Goal: Information Seeking & Learning: Check status

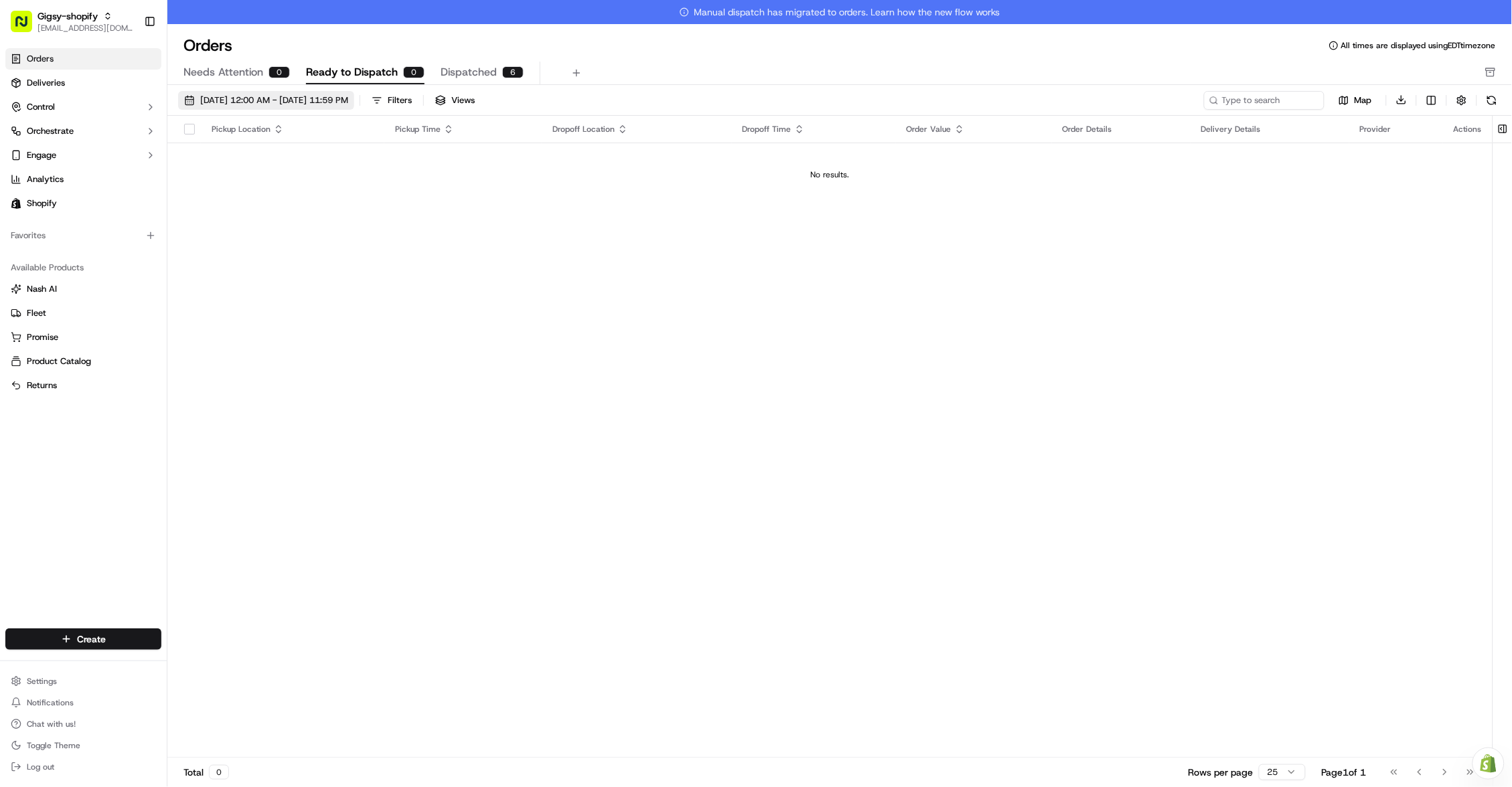
click at [215, 91] on button "[DATE] 12:00 AM - [DATE] 11:59 PM" at bounding box center [265, 100] width 176 height 19
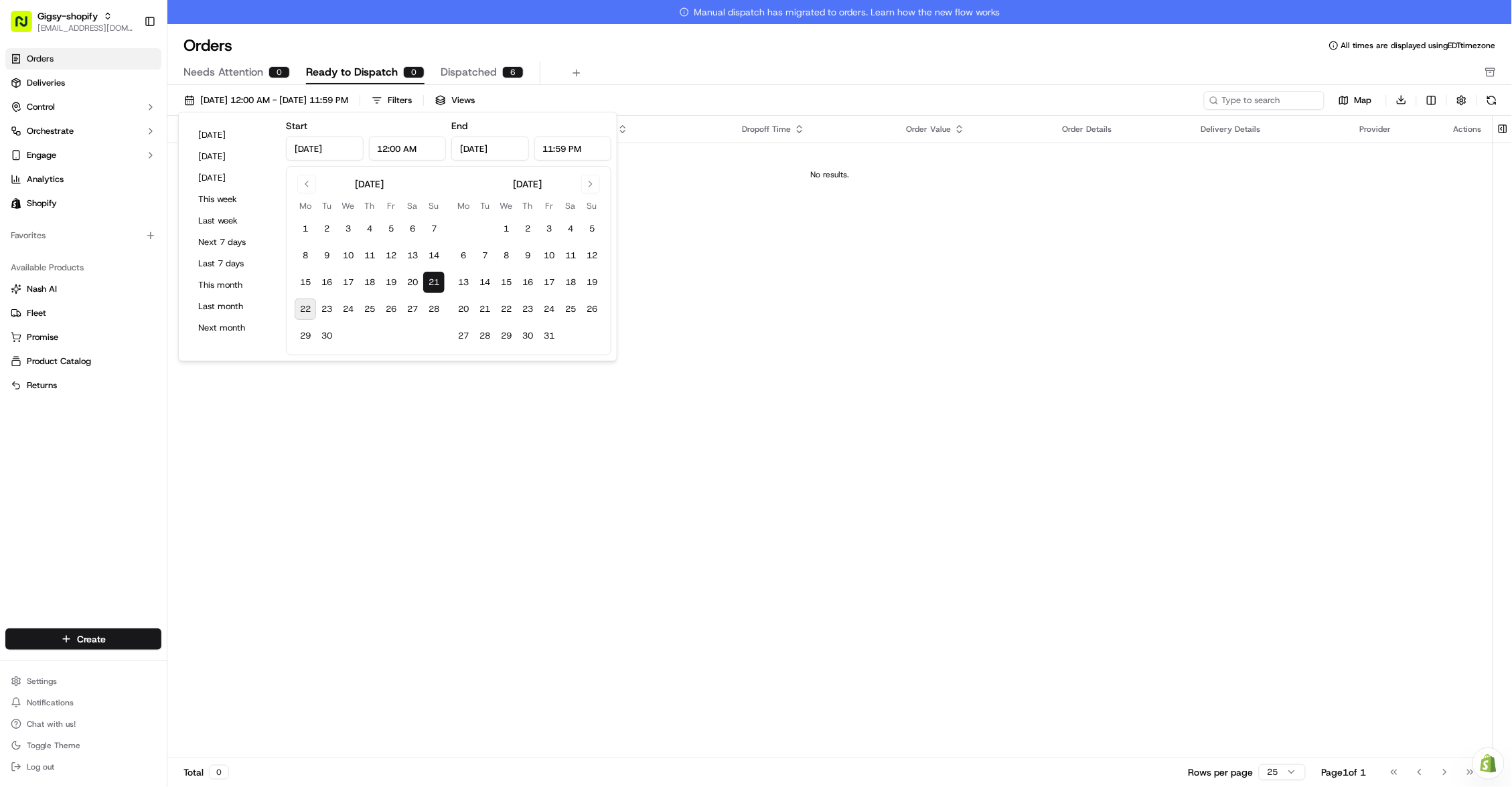
click at [311, 309] on button "22" at bounding box center [305, 309] width 22 height 22
type input "[DATE]"
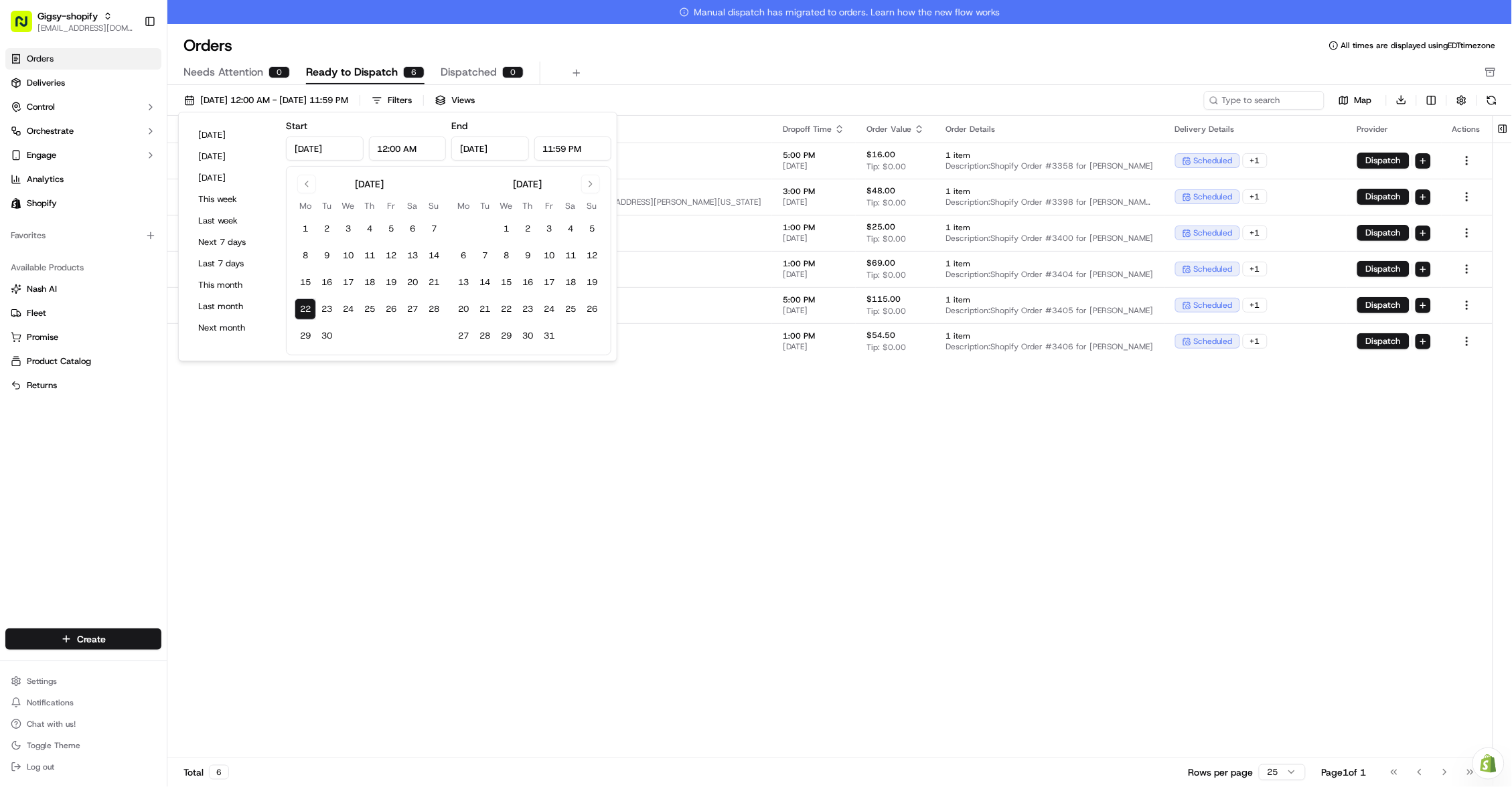
click at [702, 436] on div "Pickup Location Pickup Time Dropoff Location Dropoff Time Order Value Order Det…" at bounding box center [830, 449] width 1325 height 667
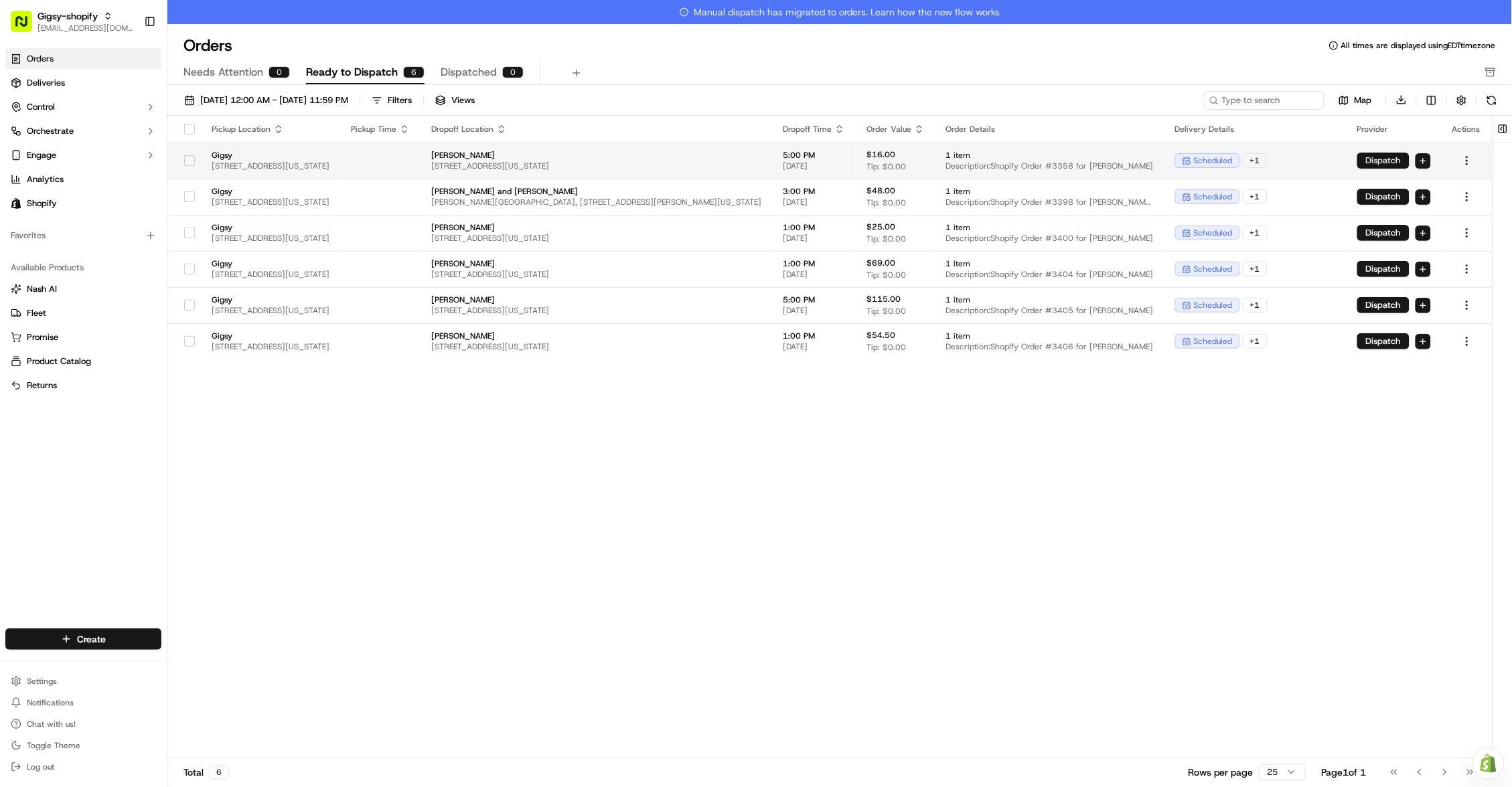
click at [1386, 162] on button "Dispatch" at bounding box center [1382, 161] width 52 height 16
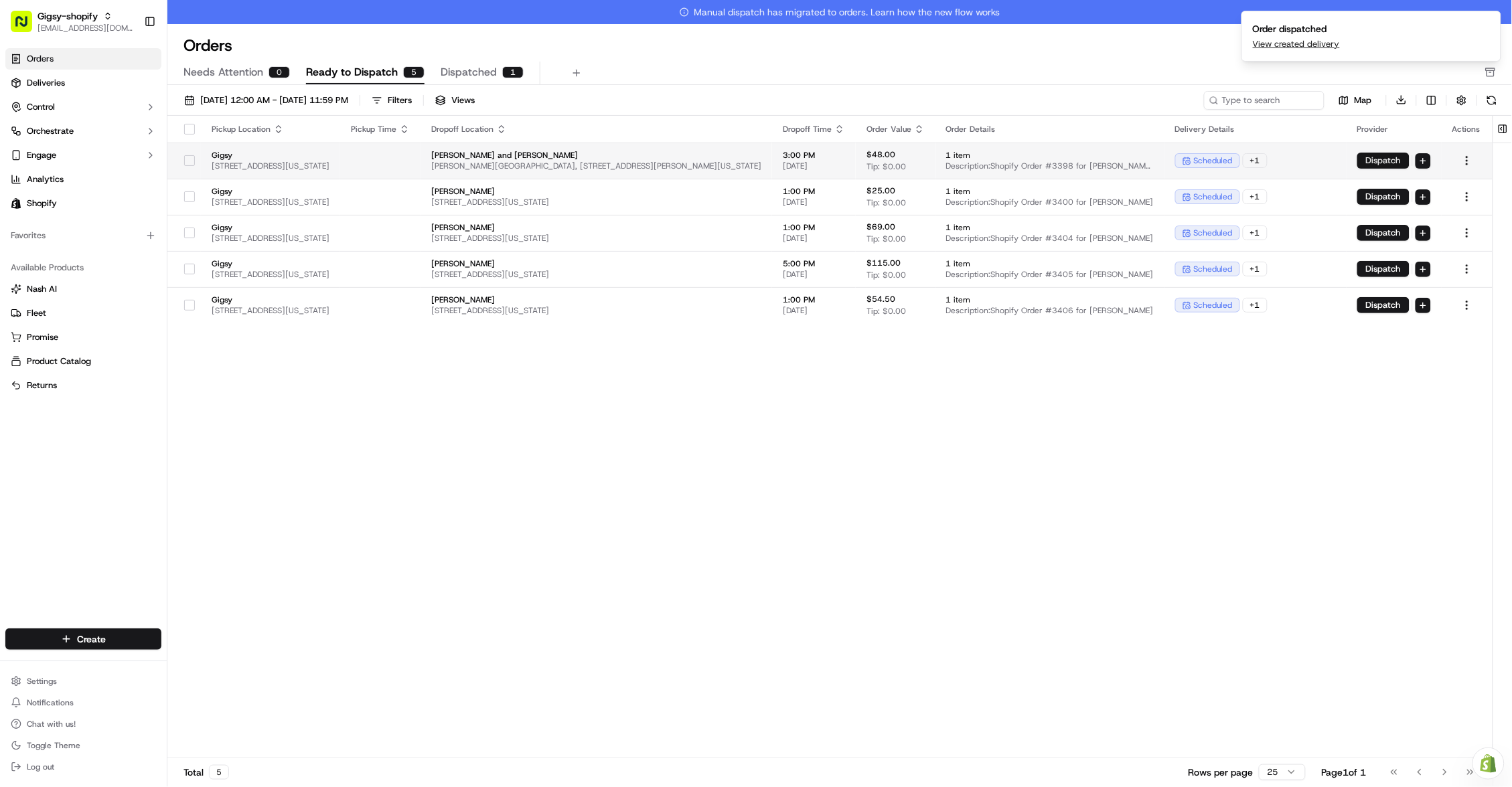
click at [1389, 158] on button "Dispatch" at bounding box center [1382, 161] width 52 height 16
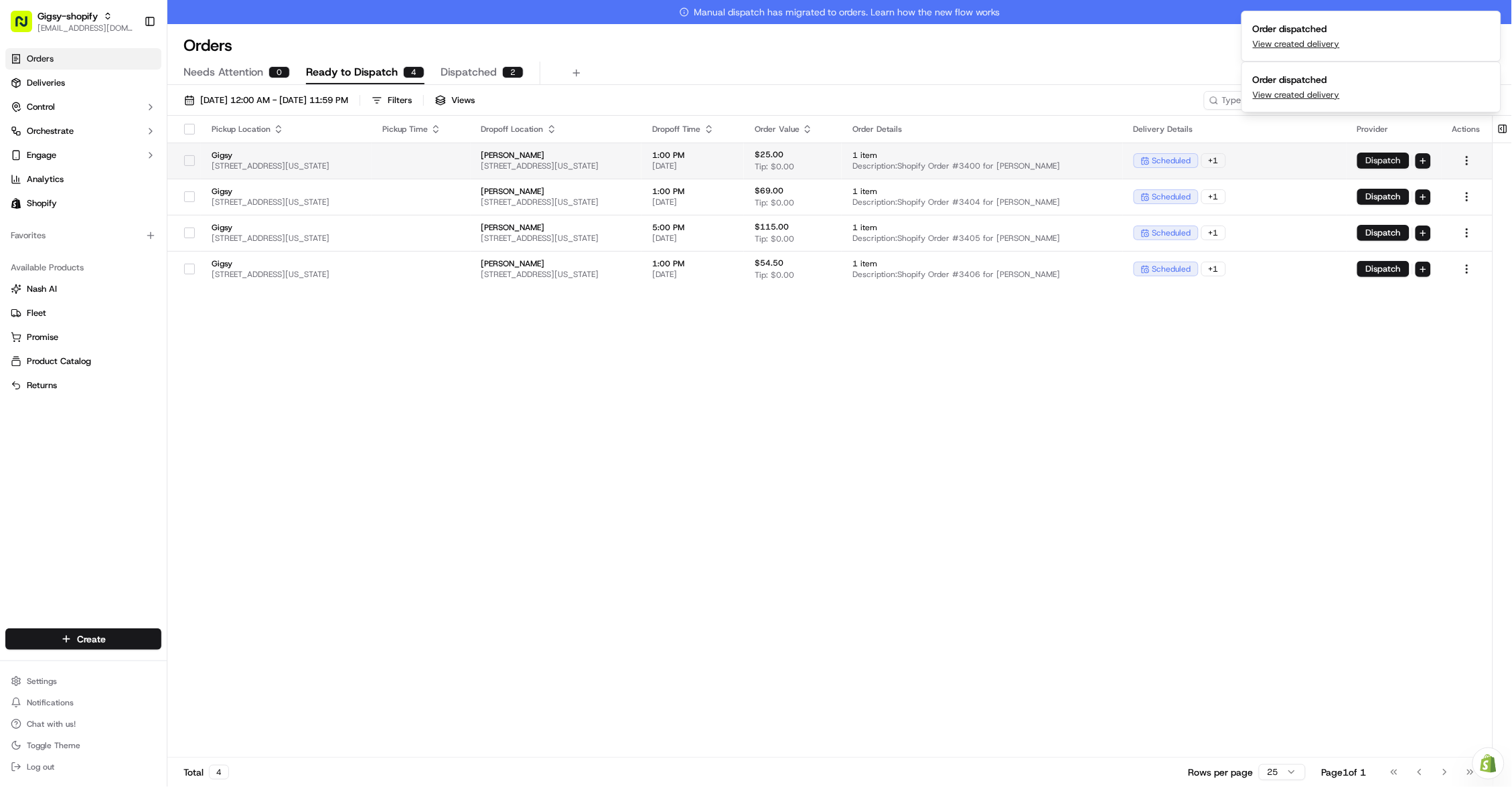
click at [1382, 159] on button "Dispatch" at bounding box center [1382, 161] width 52 height 16
click at [1382, 162] on button "Dispatch" at bounding box center [1382, 161] width 52 height 16
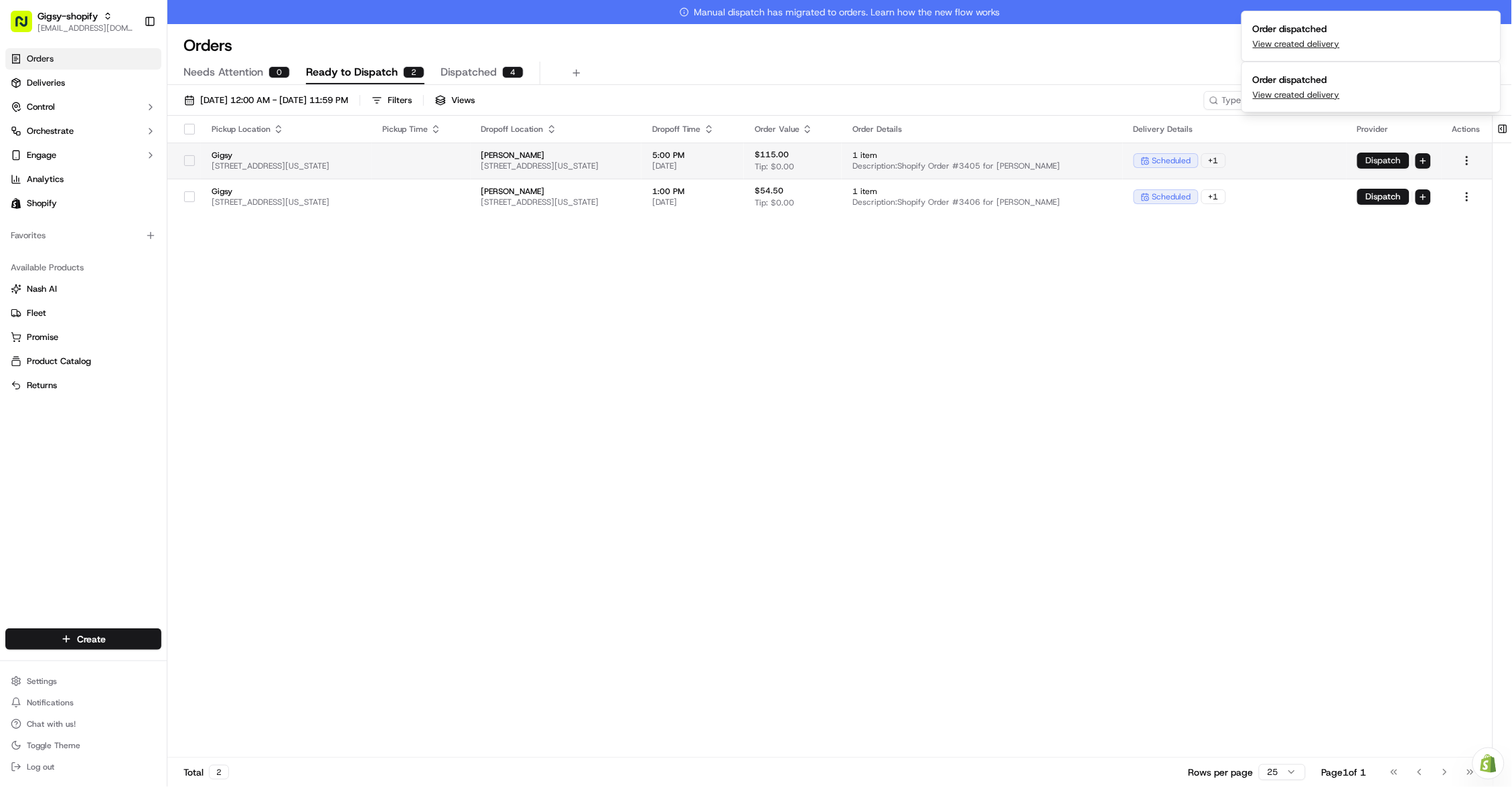
click at [1371, 158] on button "Dispatch" at bounding box center [1382, 161] width 52 height 16
click at [1369, 158] on button "Dispatch" at bounding box center [1382, 161] width 52 height 16
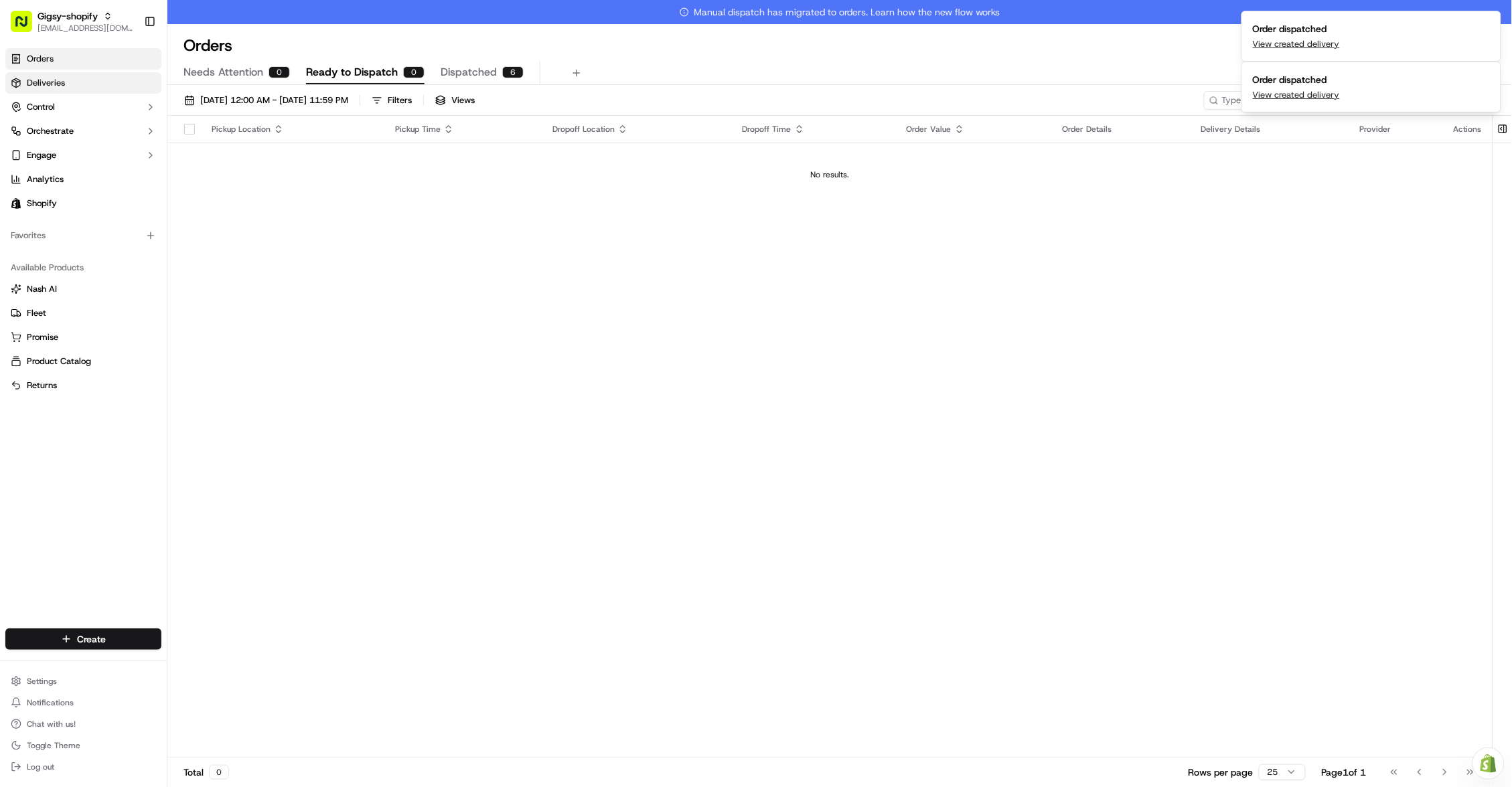
click at [66, 79] on link "Deliveries" at bounding box center [82, 83] width 156 height 22
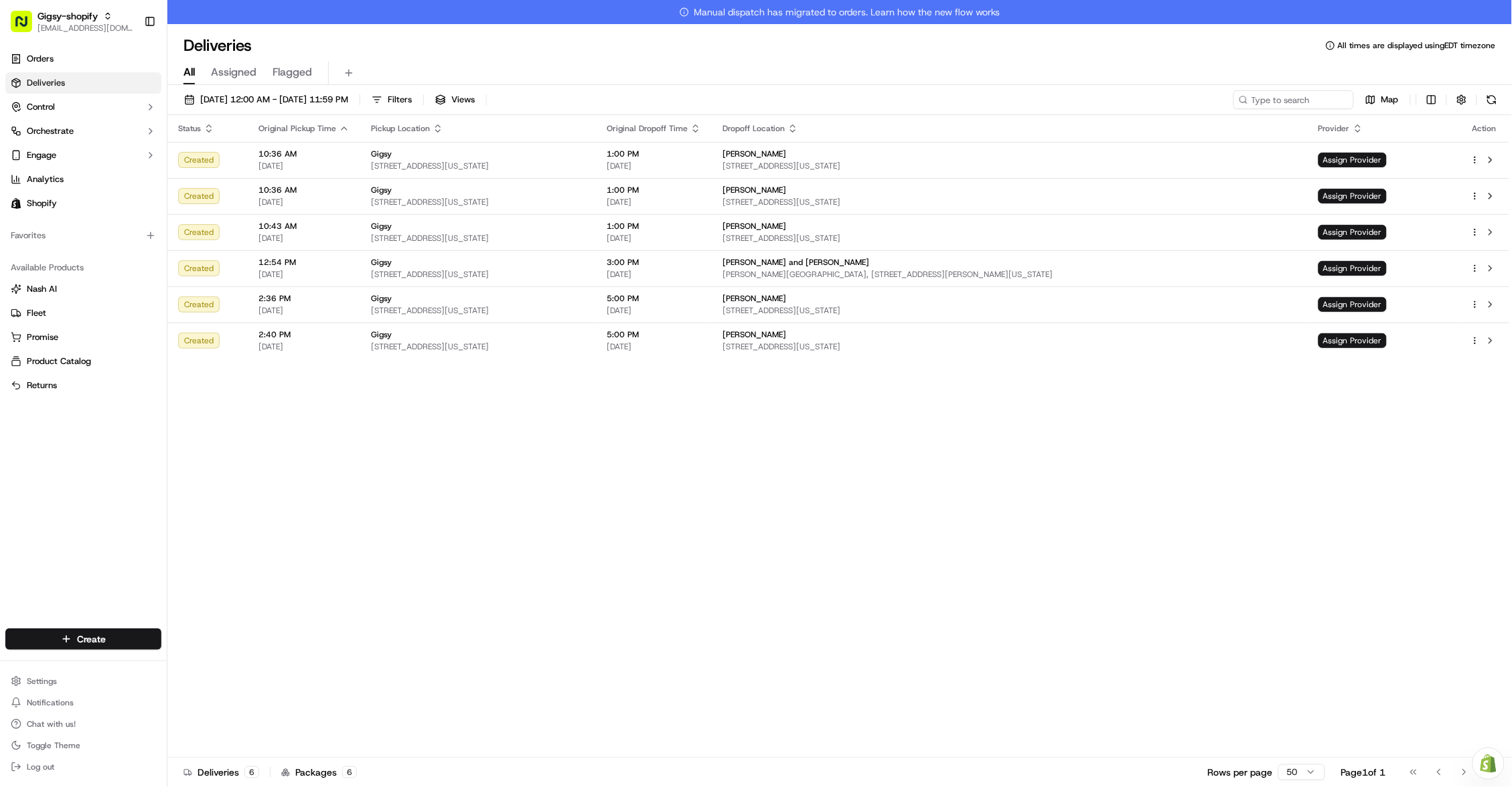
click at [94, 53] on link "Orders" at bounding box center [82, 59] width 156 height 22
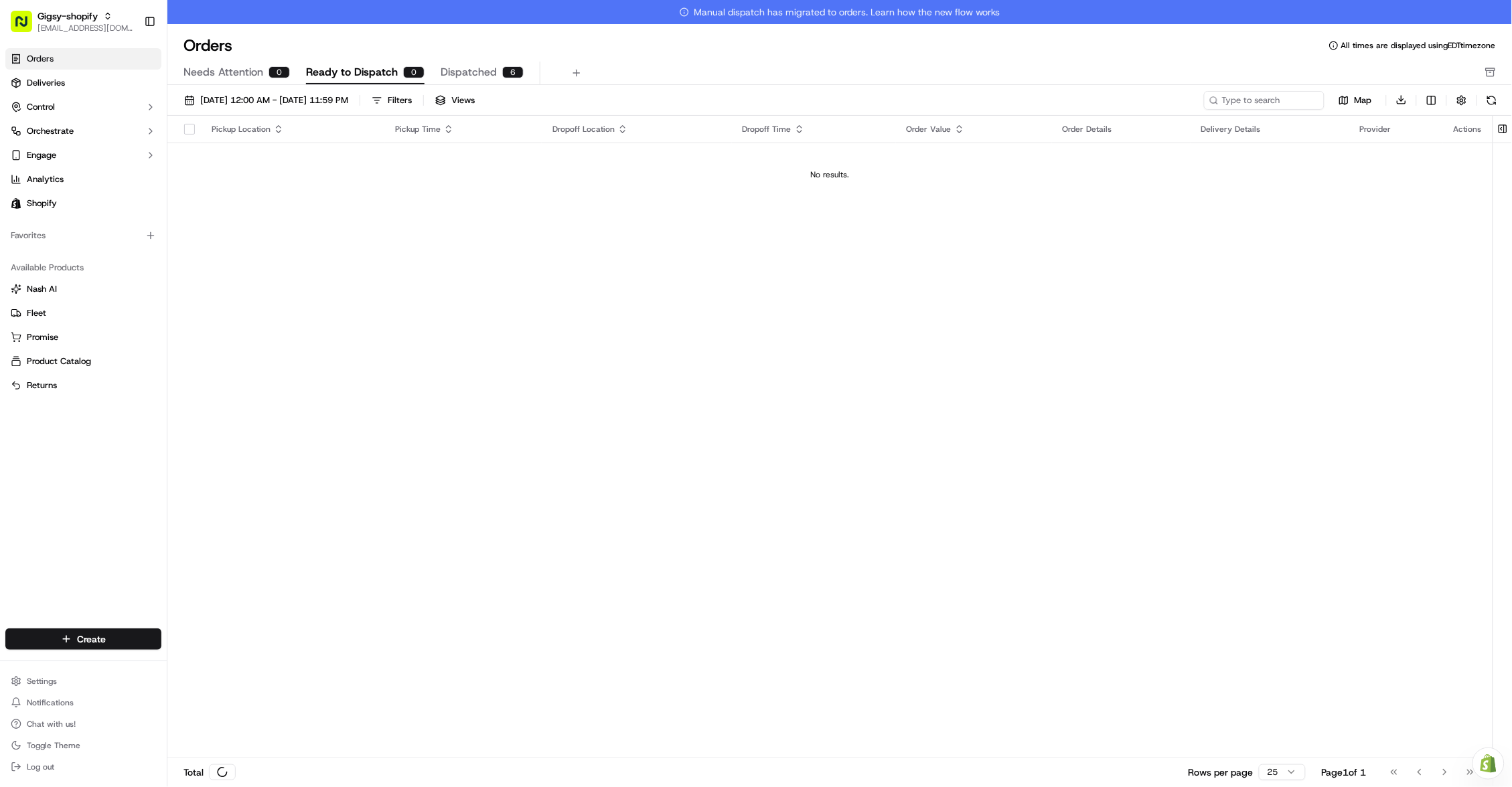
click at [94, 53] on link "Orders" at bounding box center [82, 59] width 156 height 22
click at [83, 81] on link "Deliveries" at bounding box center [82, 83] width 156 height 22
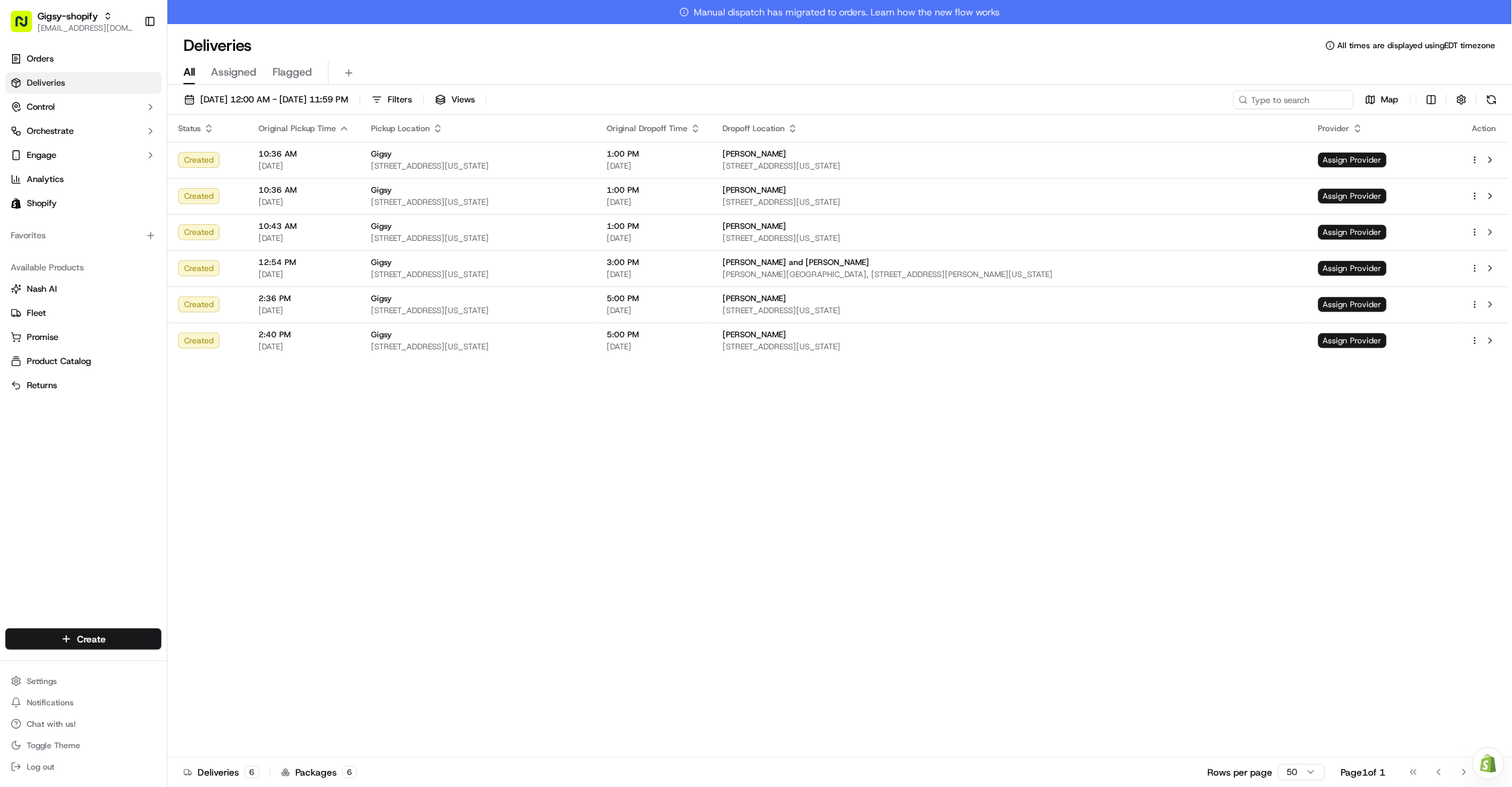
click at [334, 130] on div "Original Pickup Time" at bounding box center [303, 129] width 91 height 11
click at [344, 128] on icon "button" at bounding box center [343, 129] width 11 height 11
